Goal: Task Accomplishment & Management: Use online tool/utility

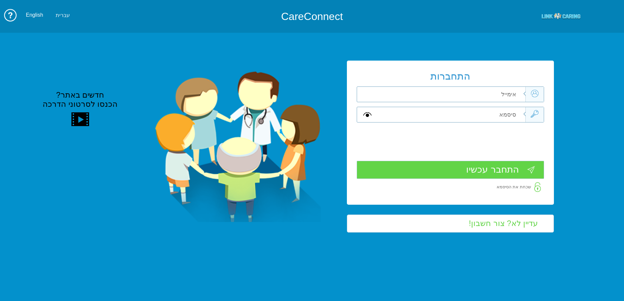
click at [475, 110] on input "text" at bounding box center [451, 114] width 148 height 15
type input "jhfg"
click at [528, 112] on div at bounding box center [450, 115] width 187 height 16
click at [498, 96] on input "text" at bounding box center [451, 94] width 148 height 15
click at [490, 94] on input "text" at bounding box center [451, 94] width 148 height 15
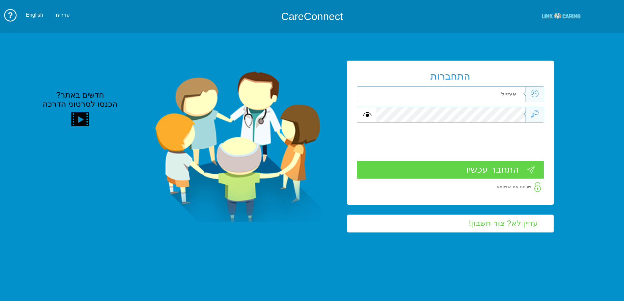
type input "V"
type input "[EMAIL_ADDRESS][DOMAIN_NAME]"
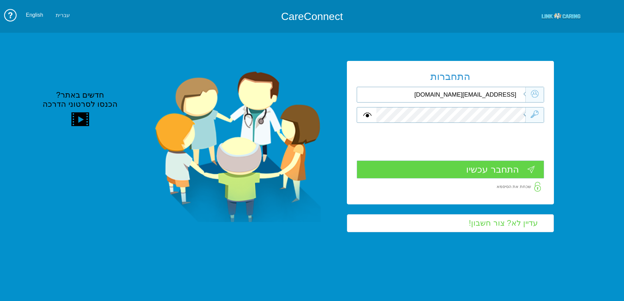
click at [506, 170] on input "התחבר עכשיו" at bounding box center [450, 170] width 187 height 18
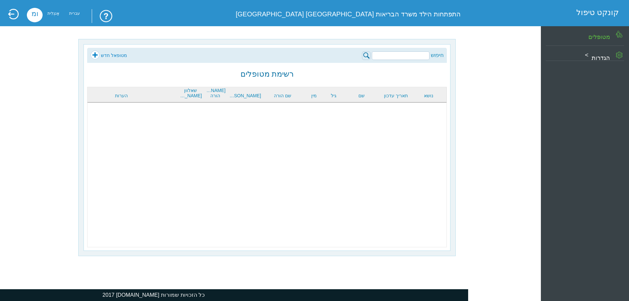
click at [405, 56] on input "search" at bounding box center [401, 55] width 58 height 9
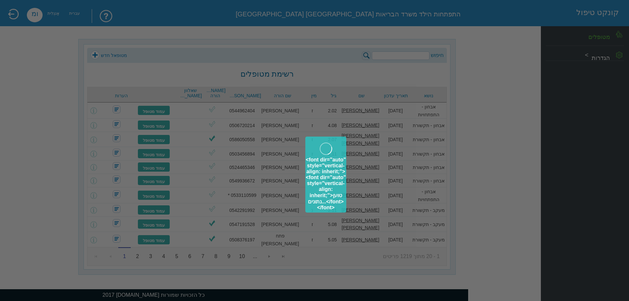
type input "r"
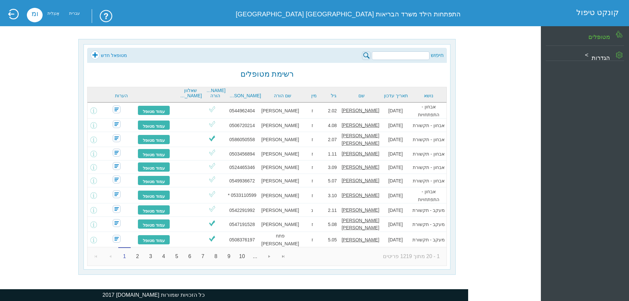
drag, startPoint x: 416, startPoint y: 56, endPoint x: 405, endPoint y: 55, distance: 10.8
click at [404, 55] on input "search" at bounding box center [401, 55] width 58 height 9
type input "r"
type input "רבקה"
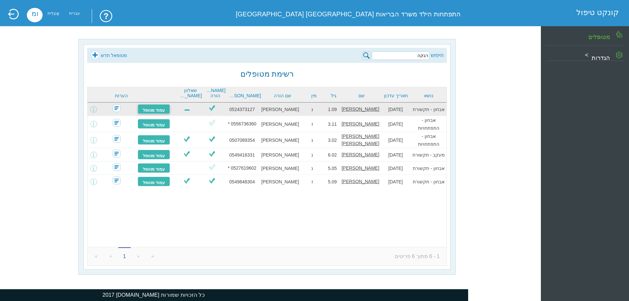
click at [159, 109] on font "עמוד מטופל" at bounding box center [154, 110] width 22 height 5
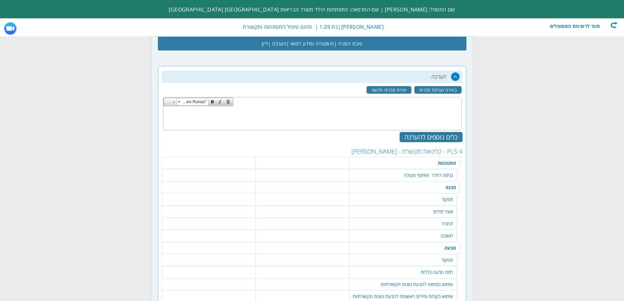
scroll to position [524, 0]
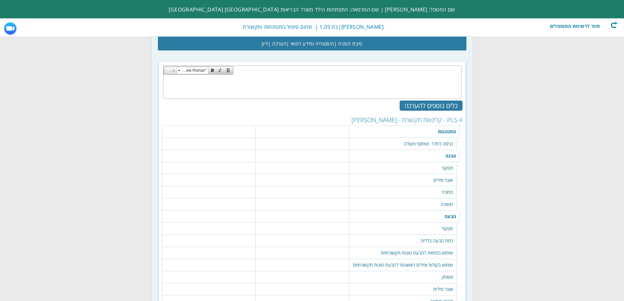
click at [326, 140] on table "440 נקה | סמן הכל כניסה לחדר באופן עצמאי ללא קושי אחר... שמור" at bounding box center [303, 141] width 90 height 7
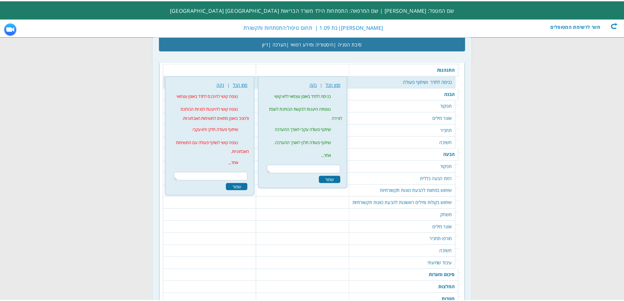
scroll to position [590, 0]
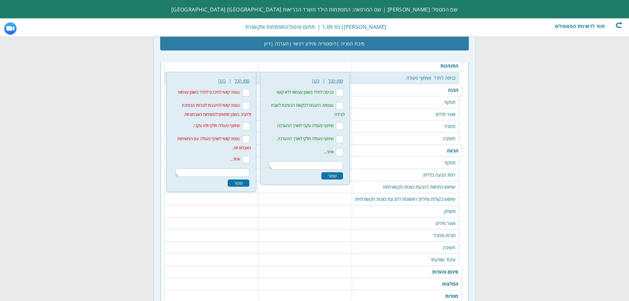
click at [338, 93] on input "כניסה לחדר באופן עצמאי ללא קושי" at bounding box center [340, 93] width 8 height 8
checkbox input "true"
click at [338, 105] on input "נצפתה היענות לבקשת הבוחנת לשבת לצידה" at bounding box center [340, 106] width 8 height 8
click at [340, 103] on input "נצפתה היענות לבקשת הבוחנת לשבת לצידה" at bounding box center [340, 106] width 8 height 8
checkbox input "false"
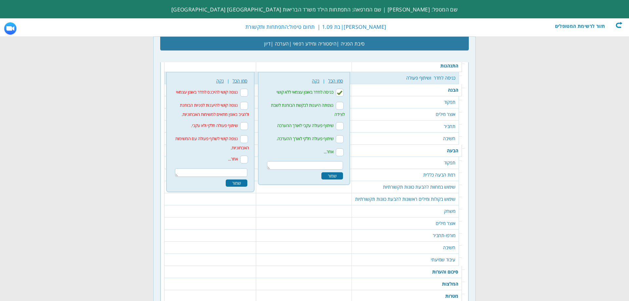
click at [340, 93] on input "כניסה לחדר באופן עצמאי ללא קושי" at bounding box center [340, 93] width 8 height 8
checkbox input "false"
click at [424, 75] on td "כניסה לחדר ושיתוף פעולה" at bounding box center [405, 78] width 107 height 12
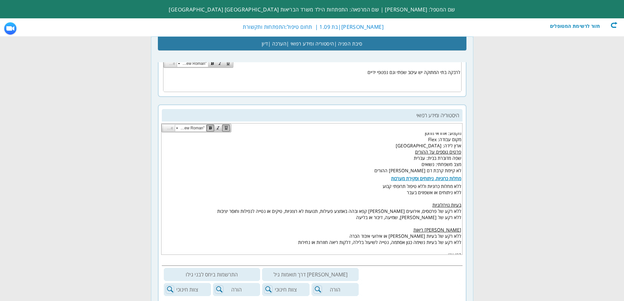
scroll to position [99, 0]
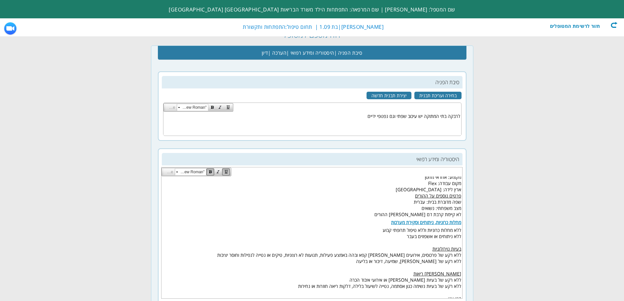
click at [410, 193] on body "היריון ולידה מהלך ההיריון הריון ספונטני משך ההיריון (בשבועות) 38.4 נטלה חומצה פ…" at bounding box center [311, 243] width 301 height 921
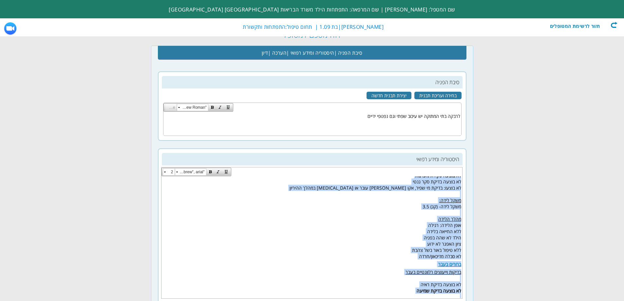
scroll to position [234, 0]
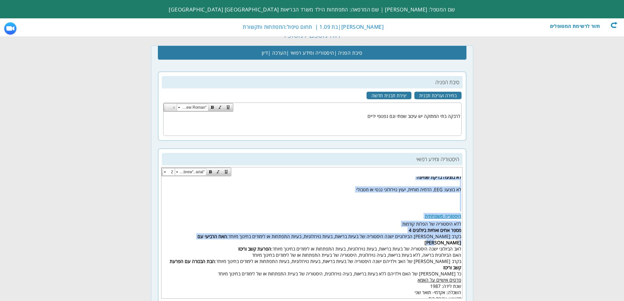
drag, startPoint x: 460, startPoint y: 197, endPoint x: 216, endPoint y: 234, distance: 247.5
copy body "מהלך ההיריון הריון ספונטני משך ההיריון (בשבועות) 38.4 נטלה חומצה פולית מהלך ההי…"
